Goal: Check status: Check status

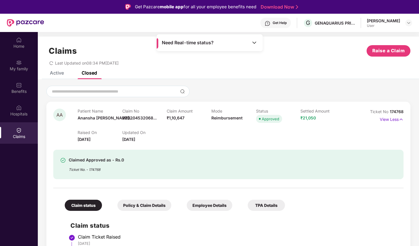
scroll to position [32, 0]
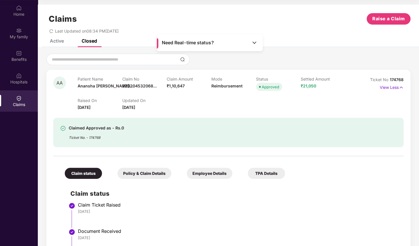
click at [20, 110] on div "Claims" at bounding box center [19, 100] width 38 height 21
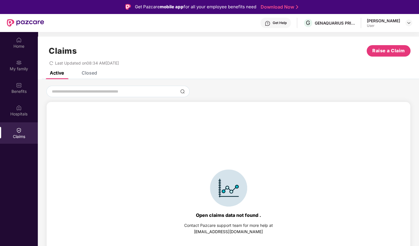
click at [92, 70] on div "Claims Raise a Claim Last Updated on 08:34 AM[DATE]" at bounding box center [228, 54] width 381 height 35
click at [93, 72] on div "Closed" at bounding box center [89, 73] width 15 height 6
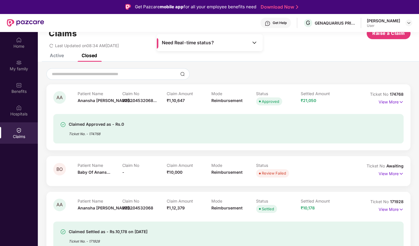
scroll to position [18, 0]
click at [384, 102] on p "View More" at bounding box center [390, 101] width 25 height 8
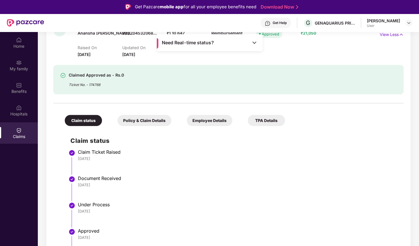
scroll to position [0, 0]
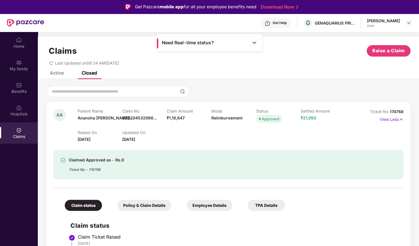
click at [57, 74] on div "Active" at bounding box center [57, 73] width 14 height 6
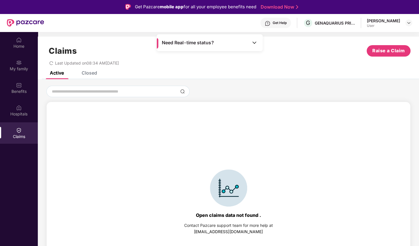
click at [91, 72] on div "Closed" at bounding box center [89, 73] width 15 height 6
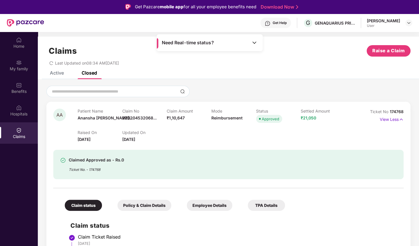
click at [51, 62] on icon "redo" at bounding box center [51, 63] width 4 height 4
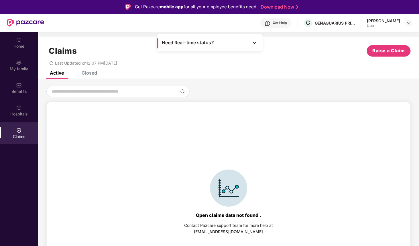
click at [82, 73] on div "Closed" at bounding box center [89, 73] width 15 height 6
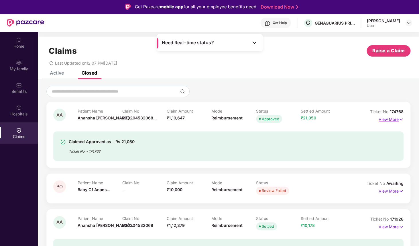
click at [380, 120] on p "View More" at bounding box center [390, 119] width 25 height 8
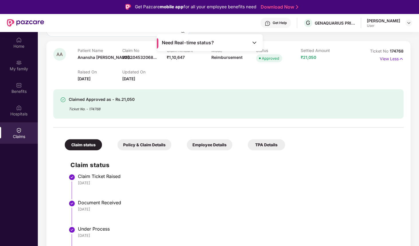
scroll to position [58, 0]
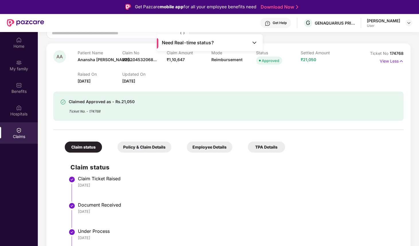
click at [155, 147] on div "Policy & Claim Details" at bounding box center [144, 147] width 54 height 11
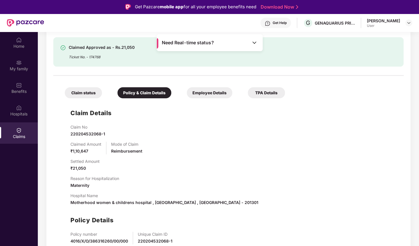
scroll to position [111, 0]
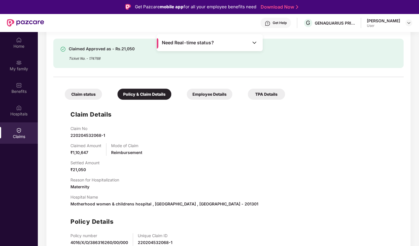
click at [84, 98] on div "Claim status" at bounding box center [83, 94] width 37 height 11
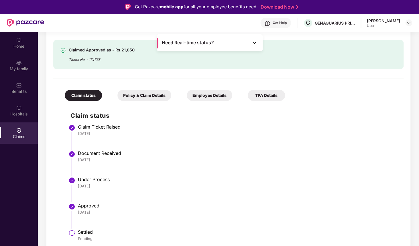
scroll to position [100, 0]
